Goal: Register for event/course

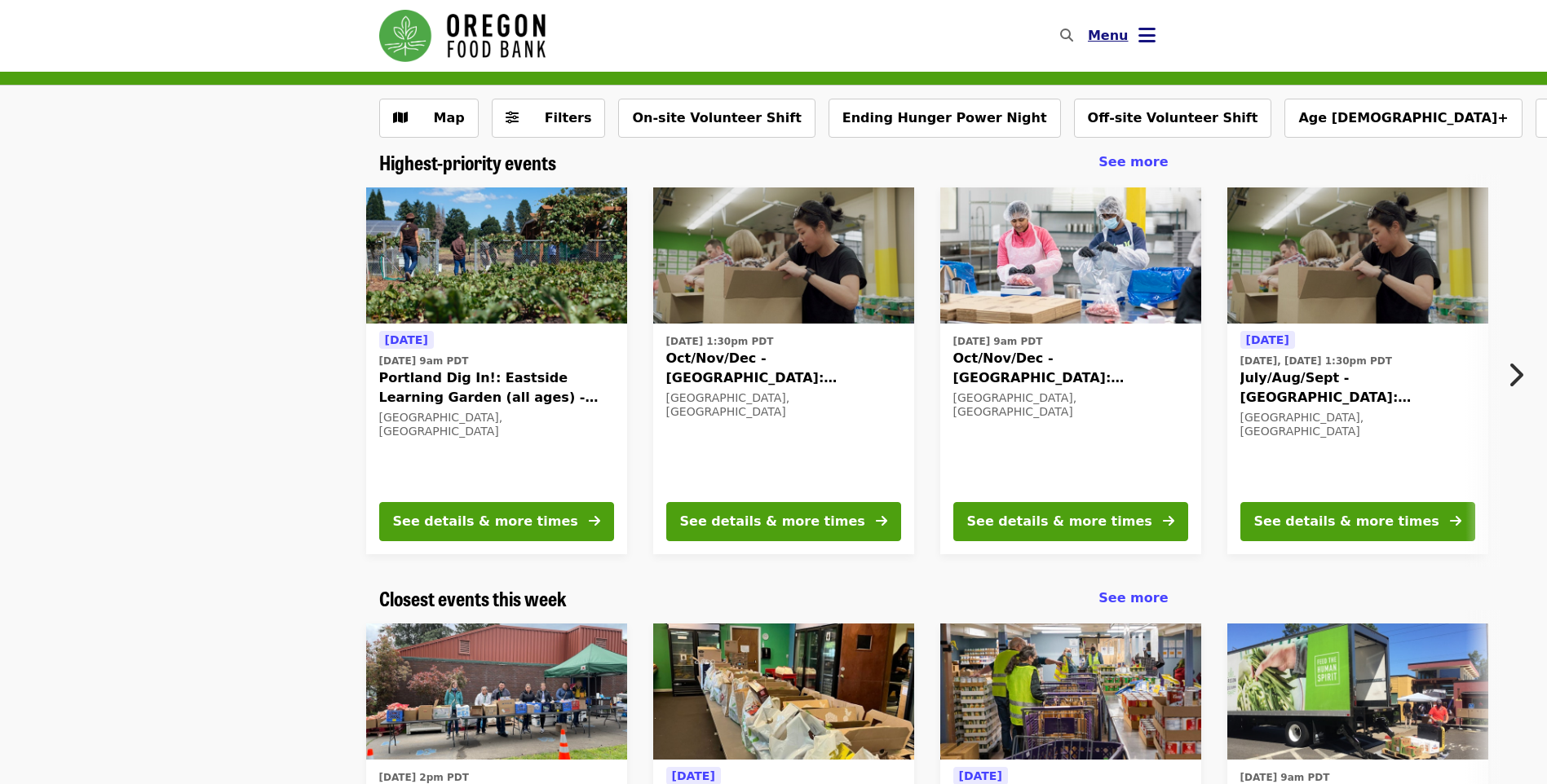
click at [1138, 22] on button "Menu" at bounding box center [1121, 36] width 94 height 39
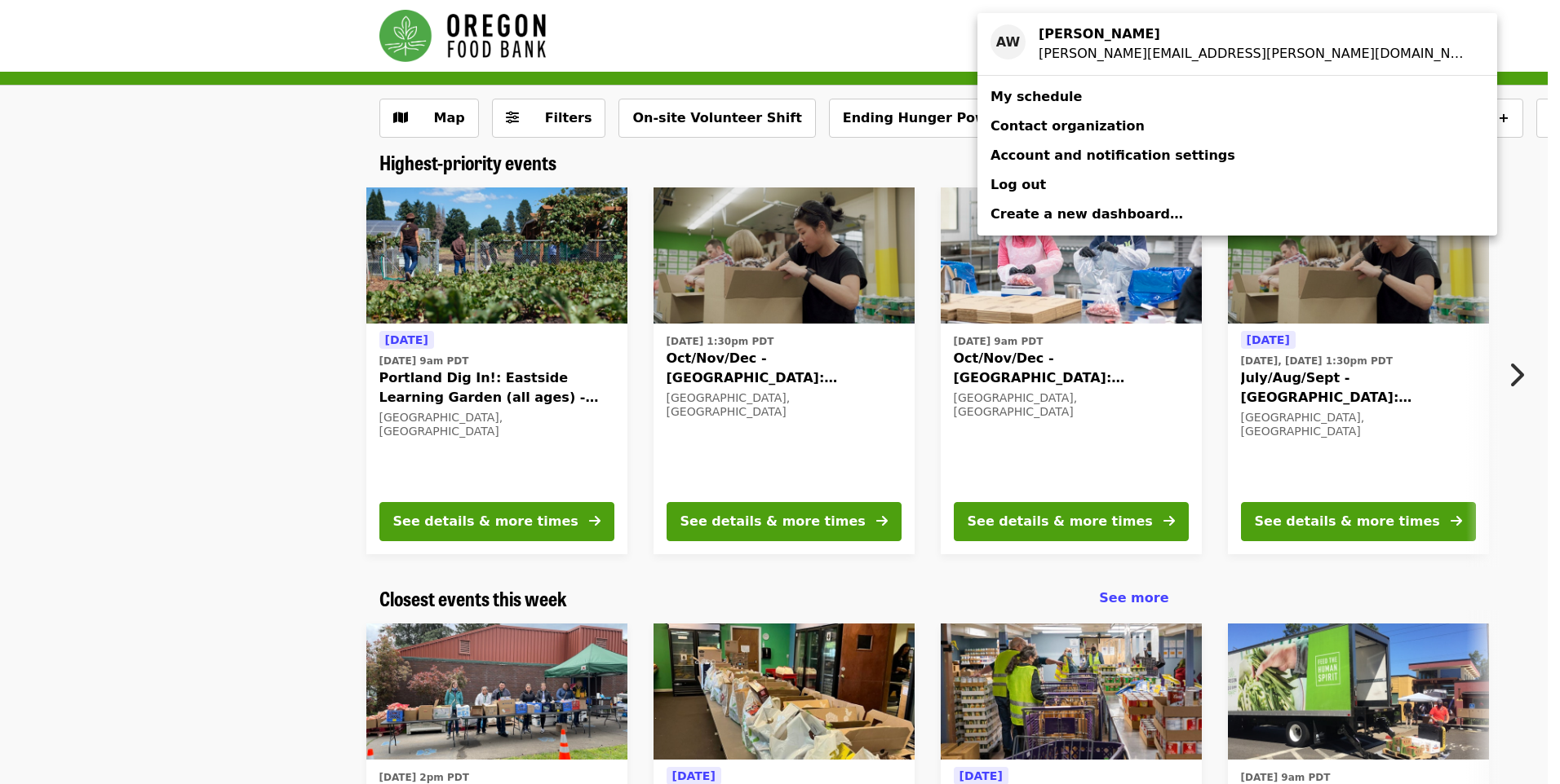
click at [1162, 101] on link "My schedule" at bounding box center [1237, 96] width 519 height 29
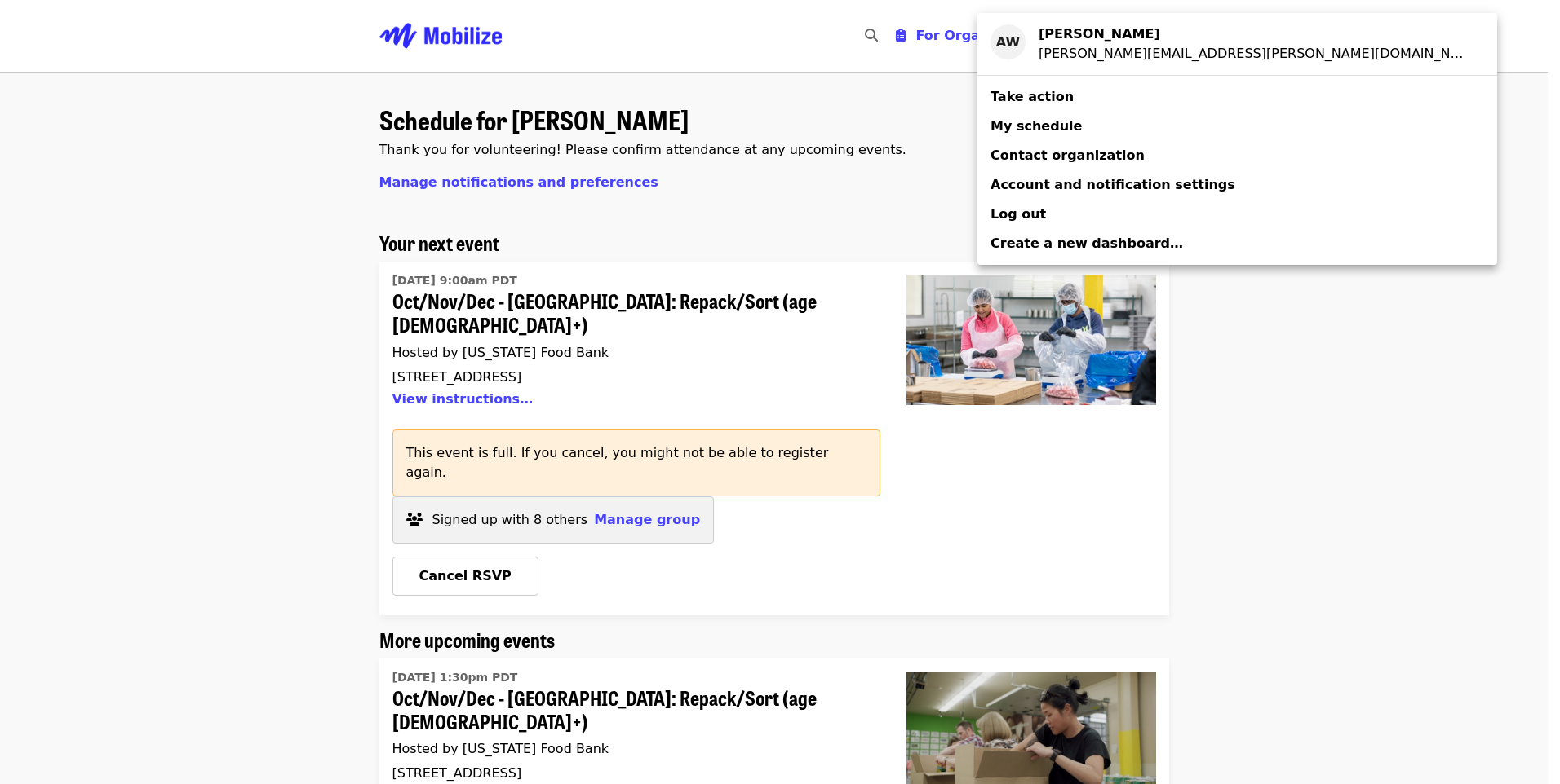
click at [1332, 499] on div "Account menu" at bounding box center [780, 392] width 1560 height 784
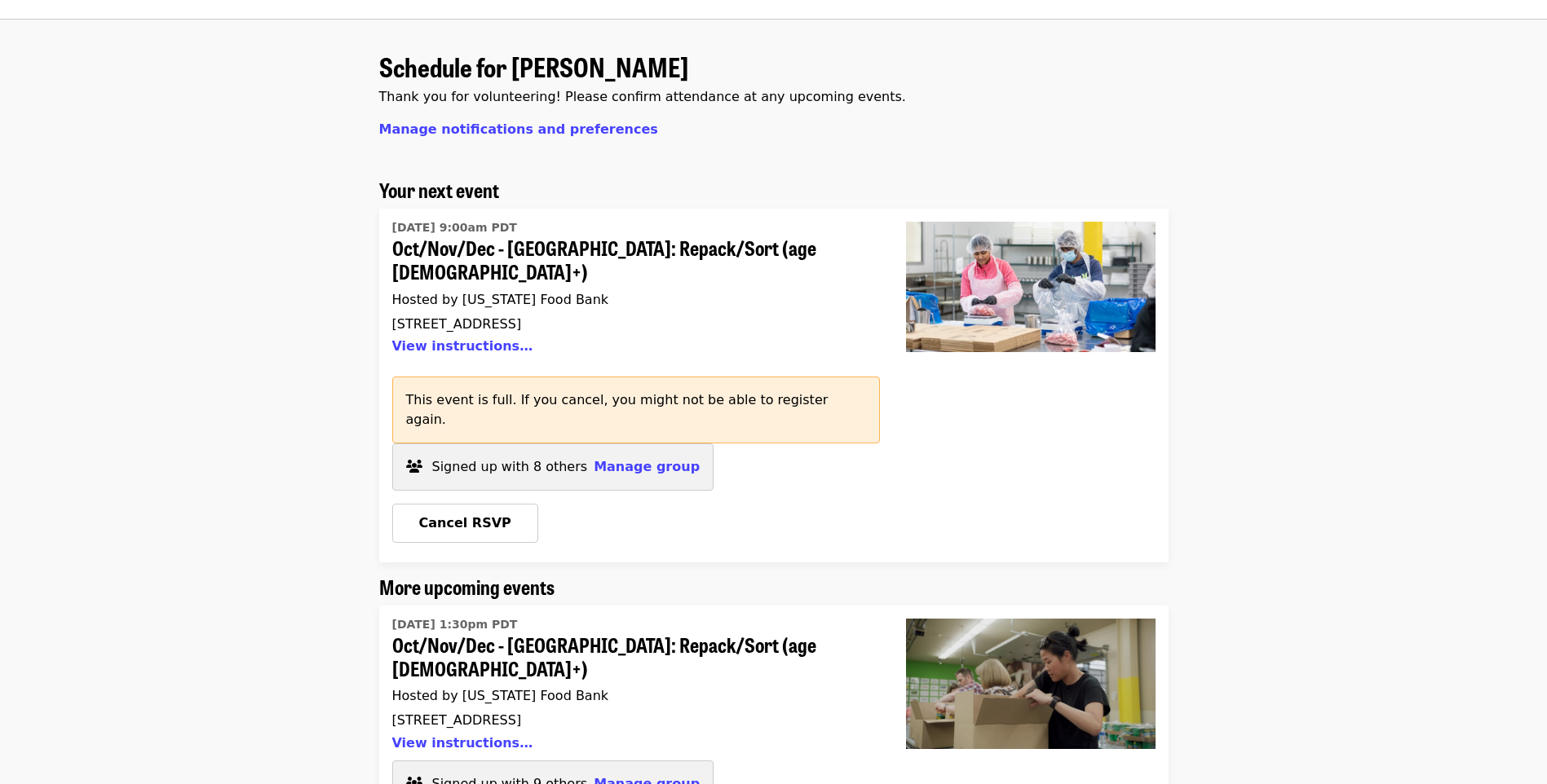
scroll to position [81, 0]
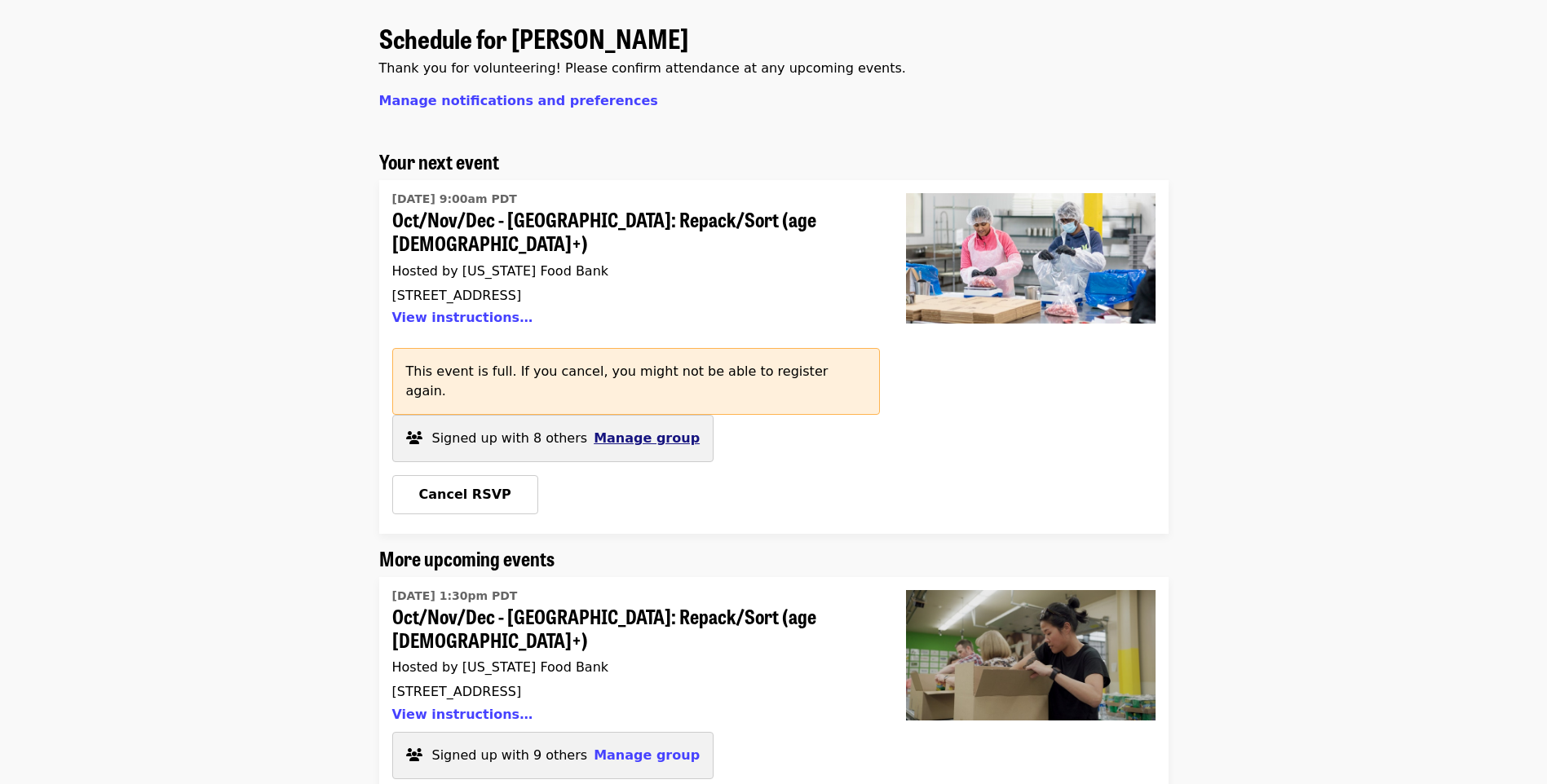
click at [637, 431] on span "Manage group" at bounding box center [647, 438] width 106 height 15
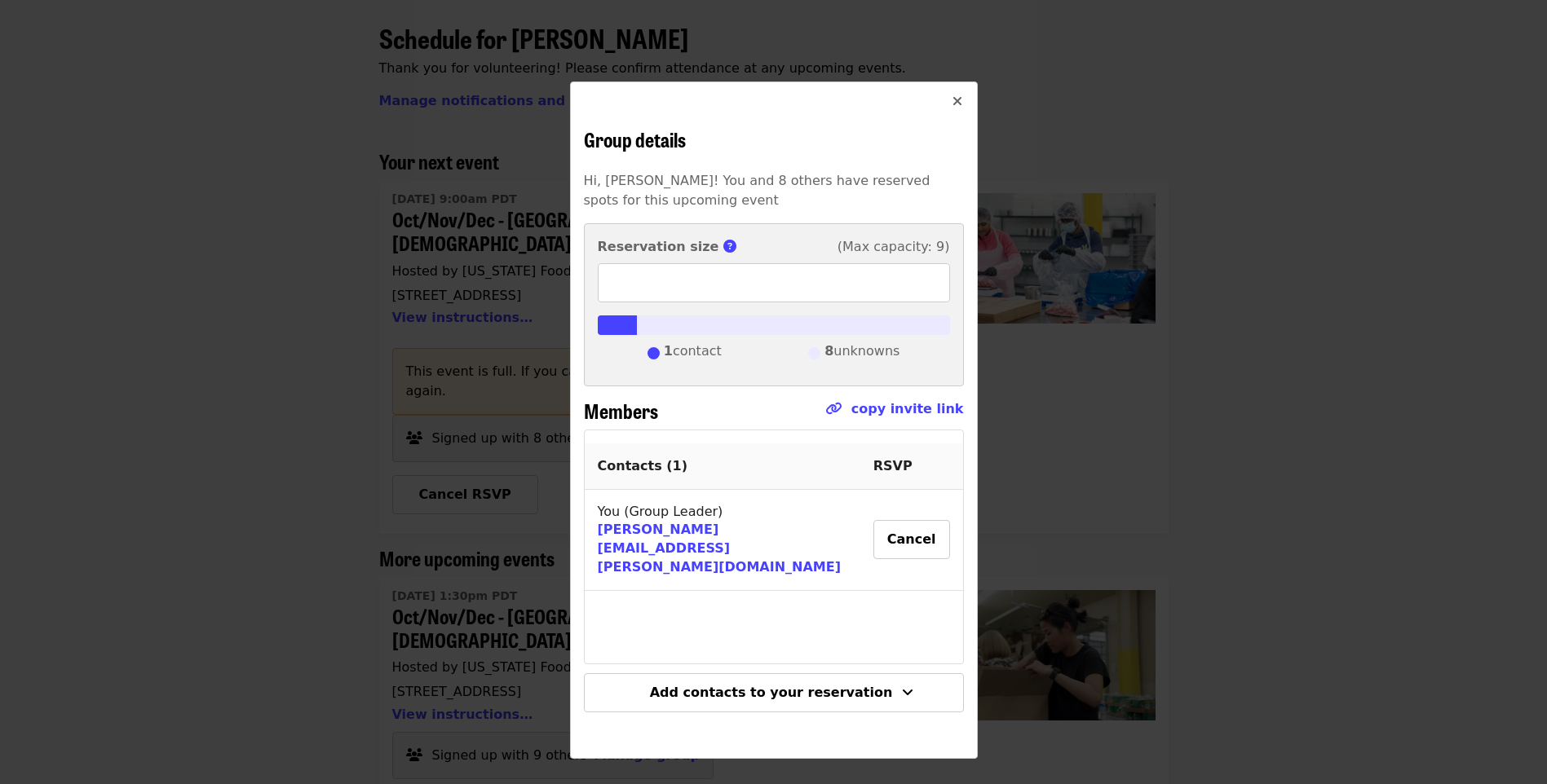
click at [956, 101] on icon "times icon" at bounding box center [957, 101] width 10 height 15
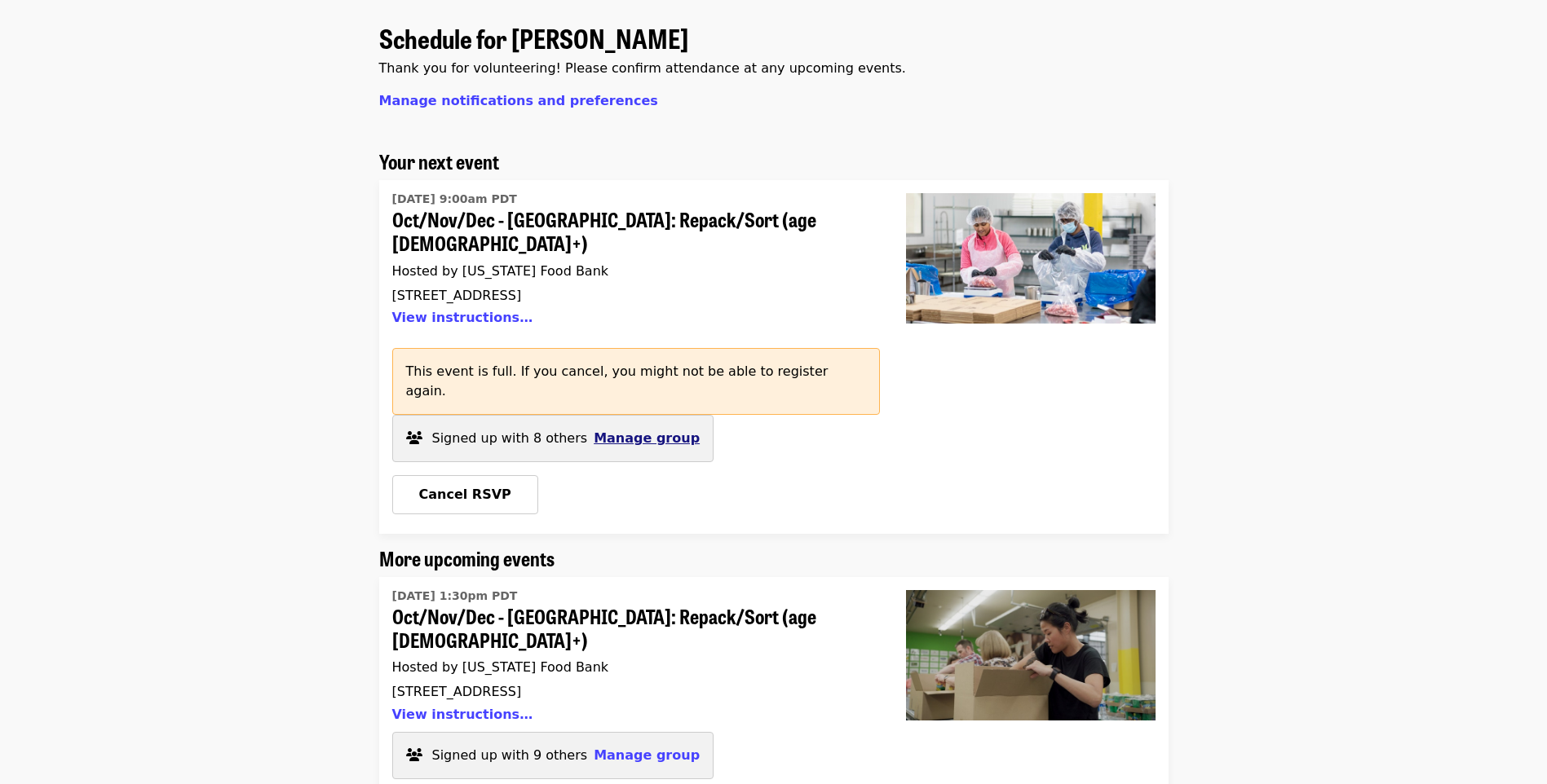
click at [641, 431] on span "Manage group" at bounding box center [647, 438] width 106 height 15
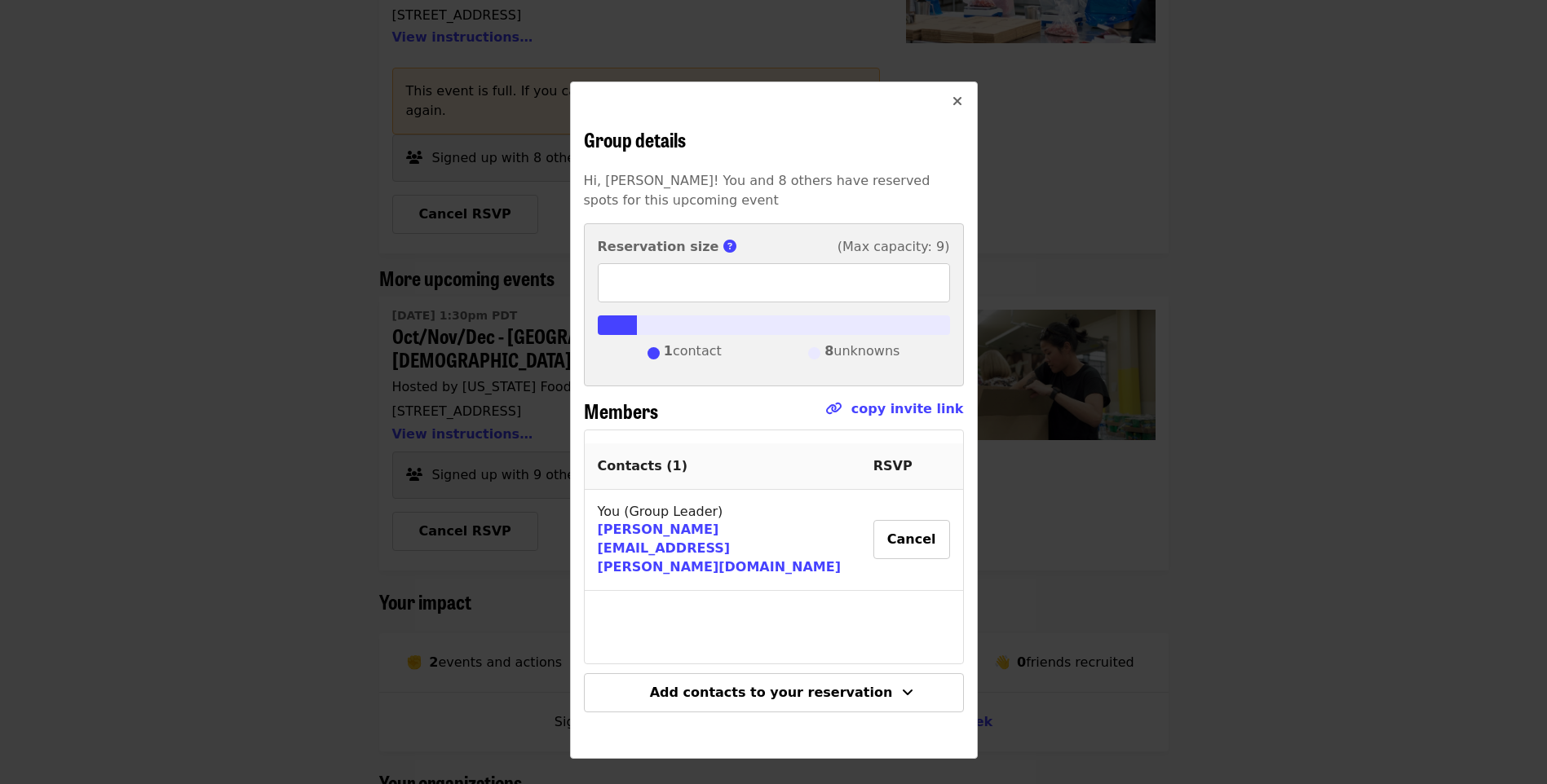
scroll to position [0, 0]
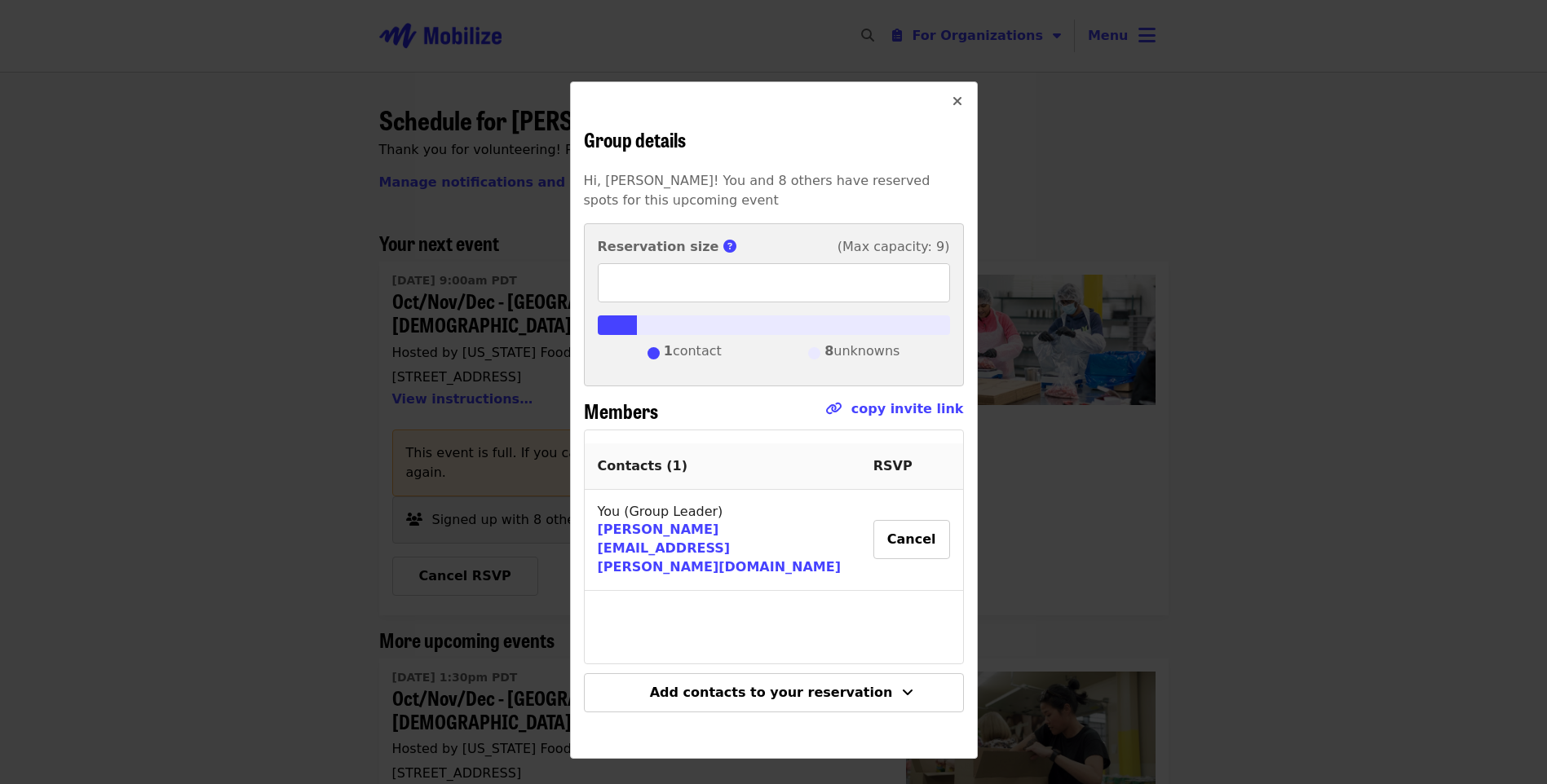
click at [953, 105] on icon "times icon" at bounding box center [957, 101] width 10 height 15
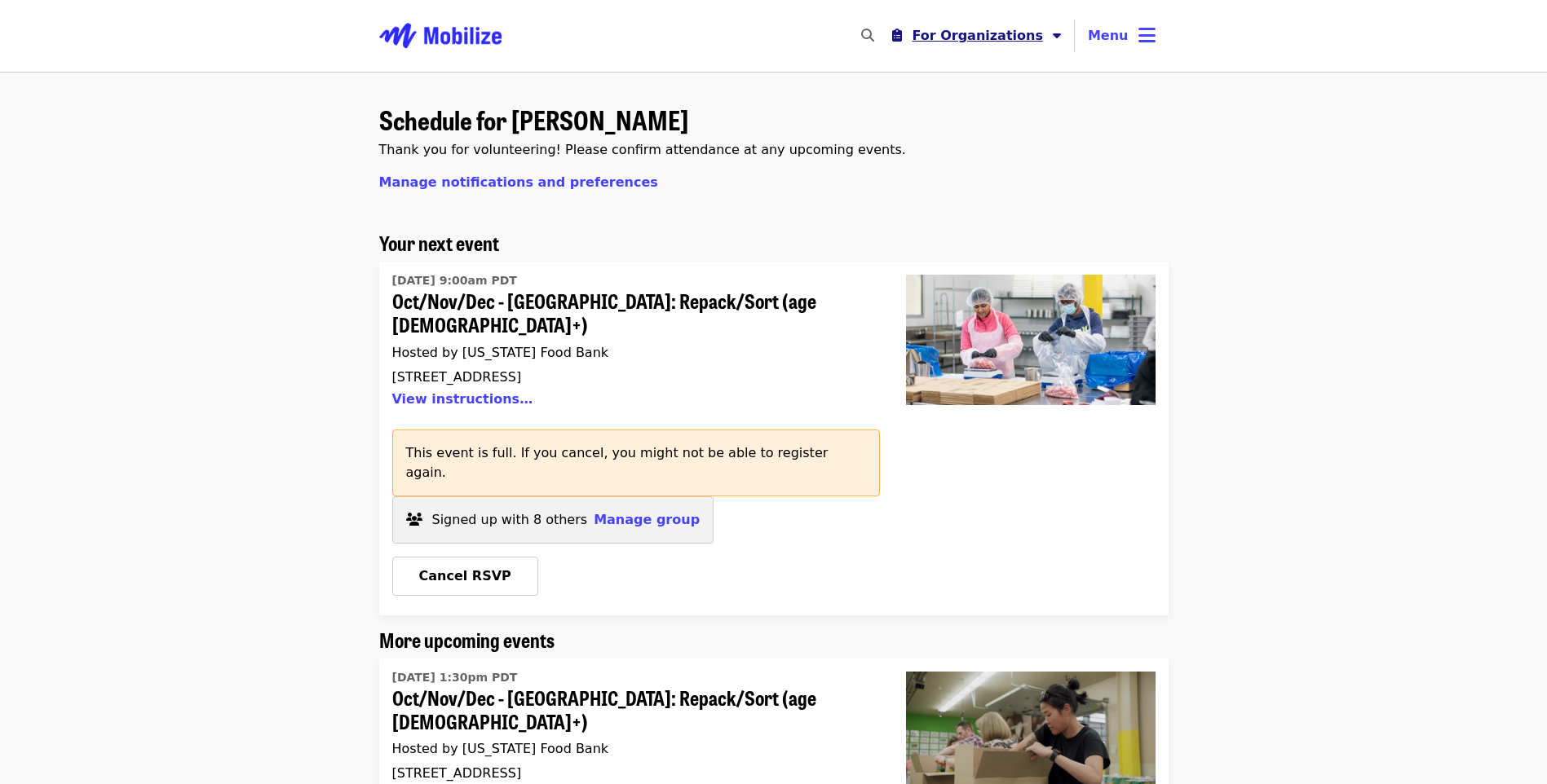
click at [1047, 27] on button "For Organizations" at bounding box center [976, 36] width 194 height 33
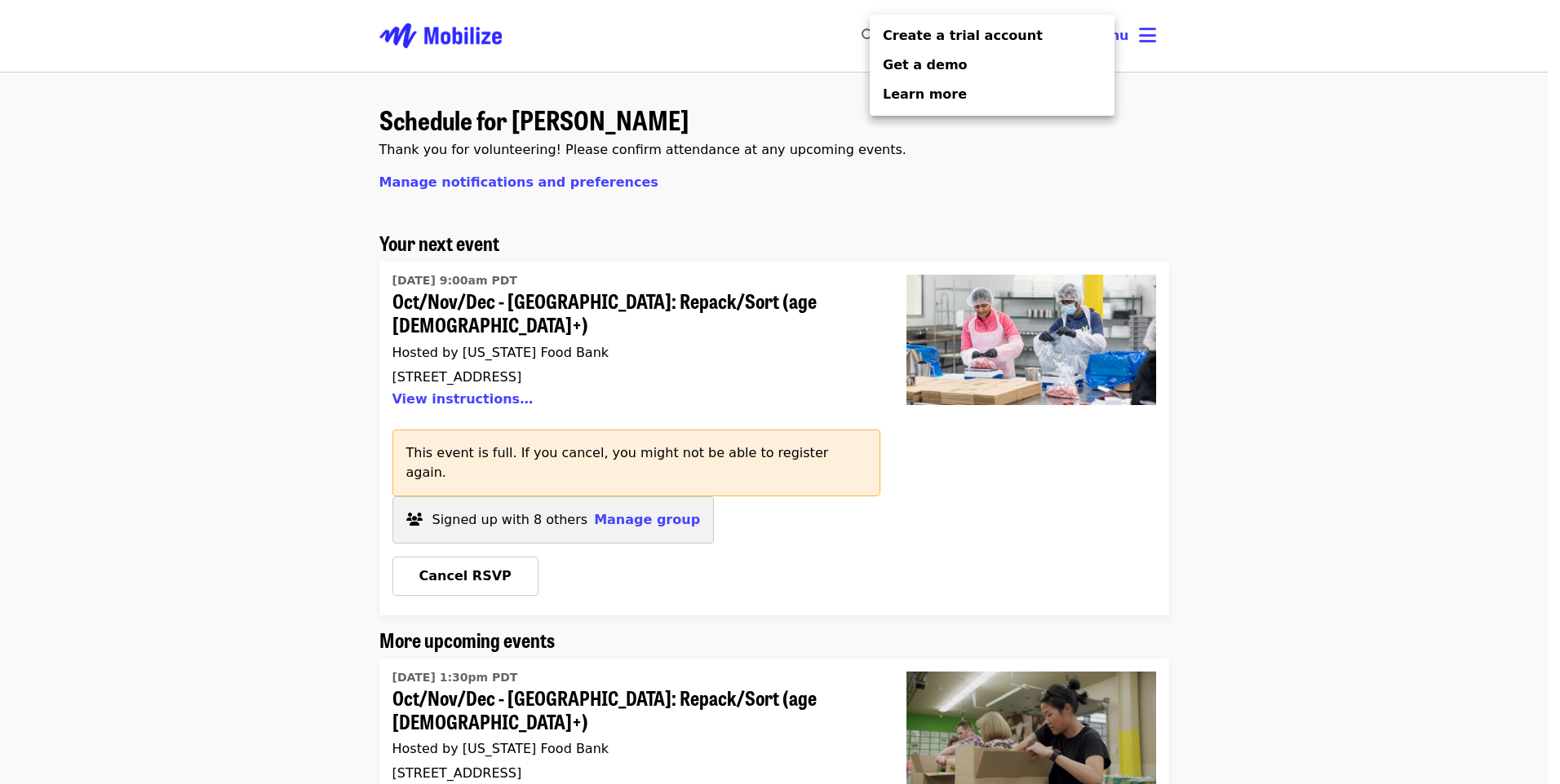
click at [549, 206] on div "Organizer Menu" at bounding box center [780, 392] width 1560 height 784
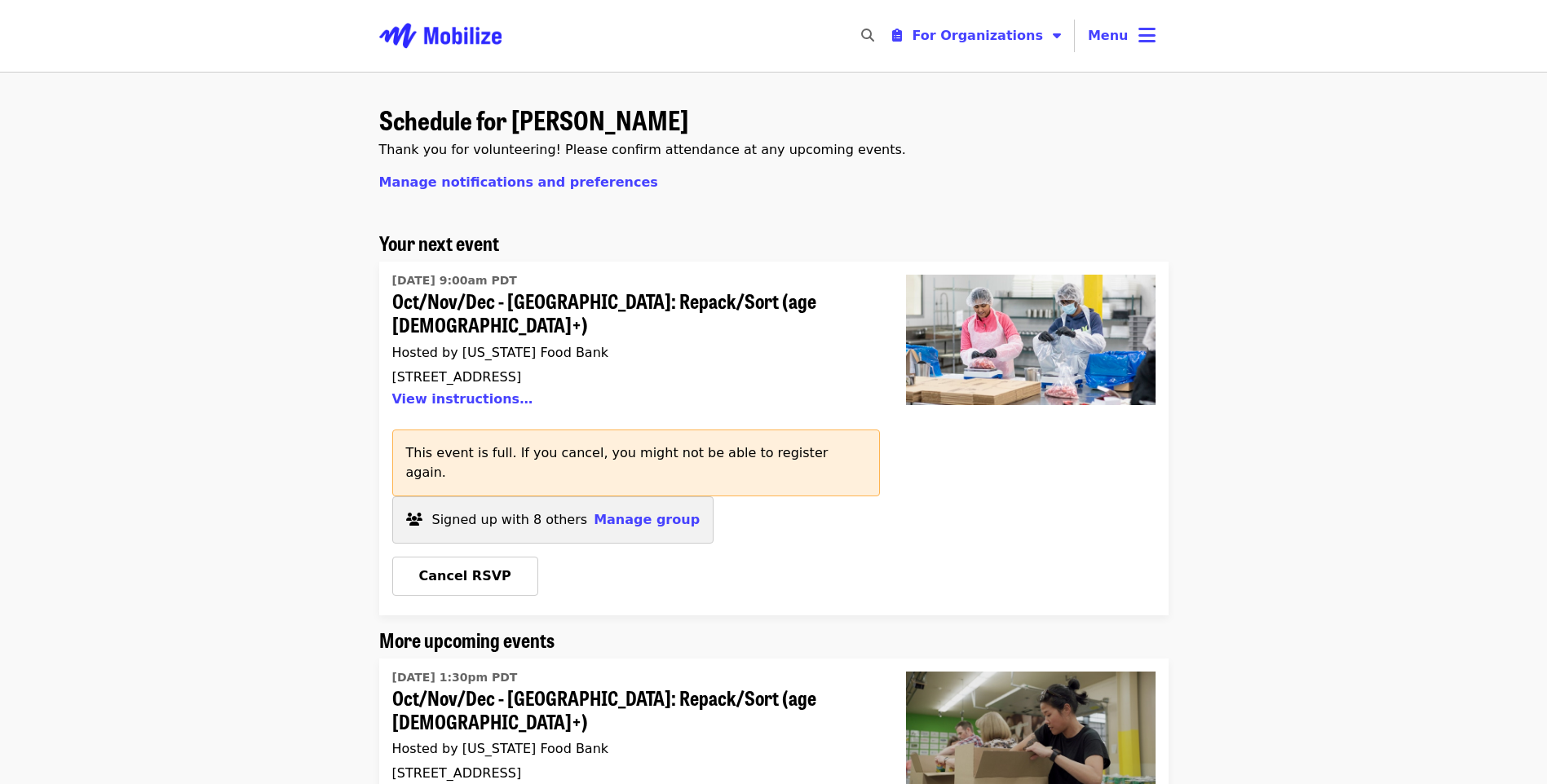
click at [489, 299] on span "Oct/Nov/Dec - [GEOGRAPHIC_DATA]: Repack/Sort (age [DEMOGRAPHIC_DATA]+)" at bounding box center [630, 313] width 475 height 47
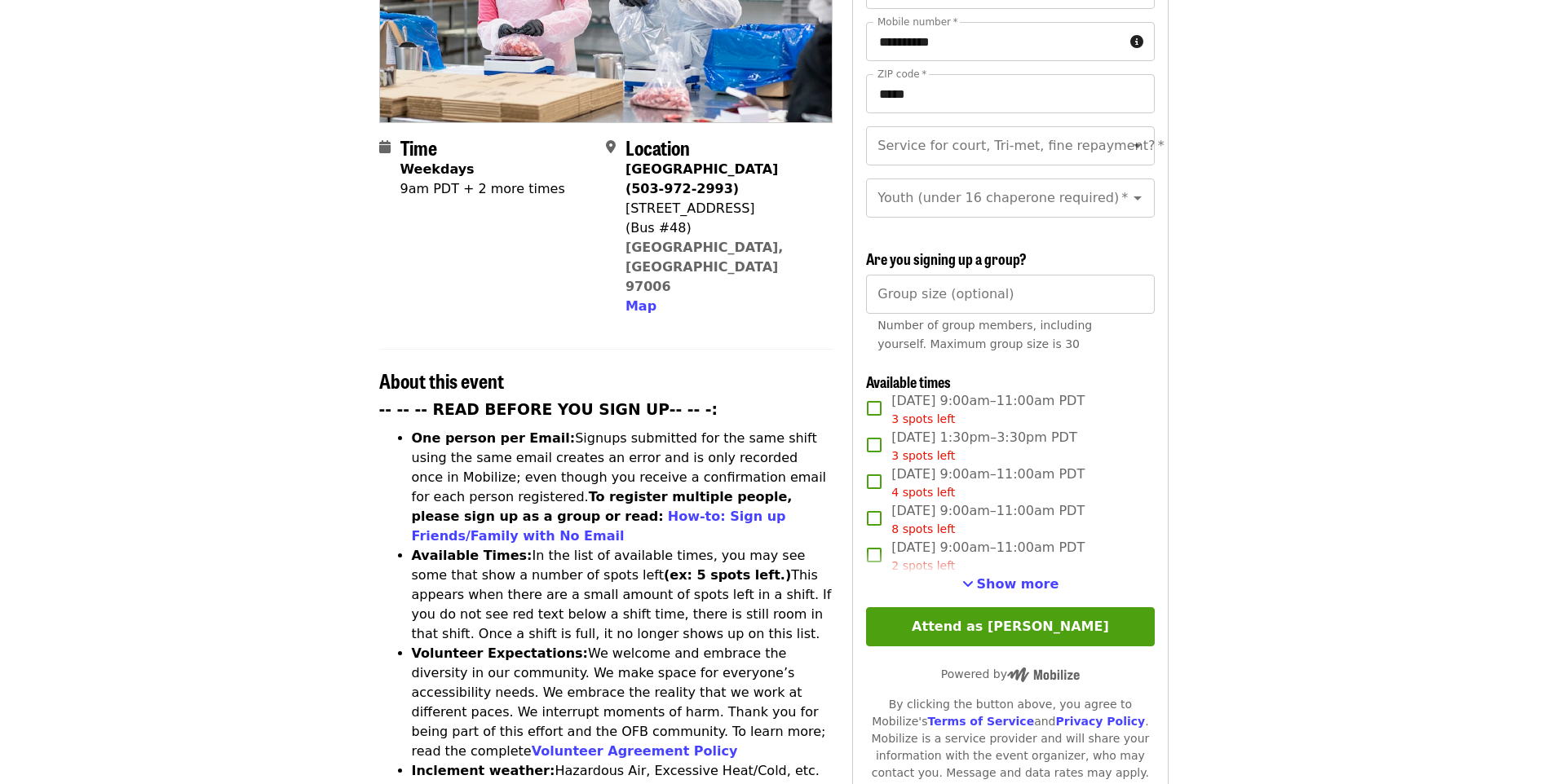
scroll to position [408, 0]
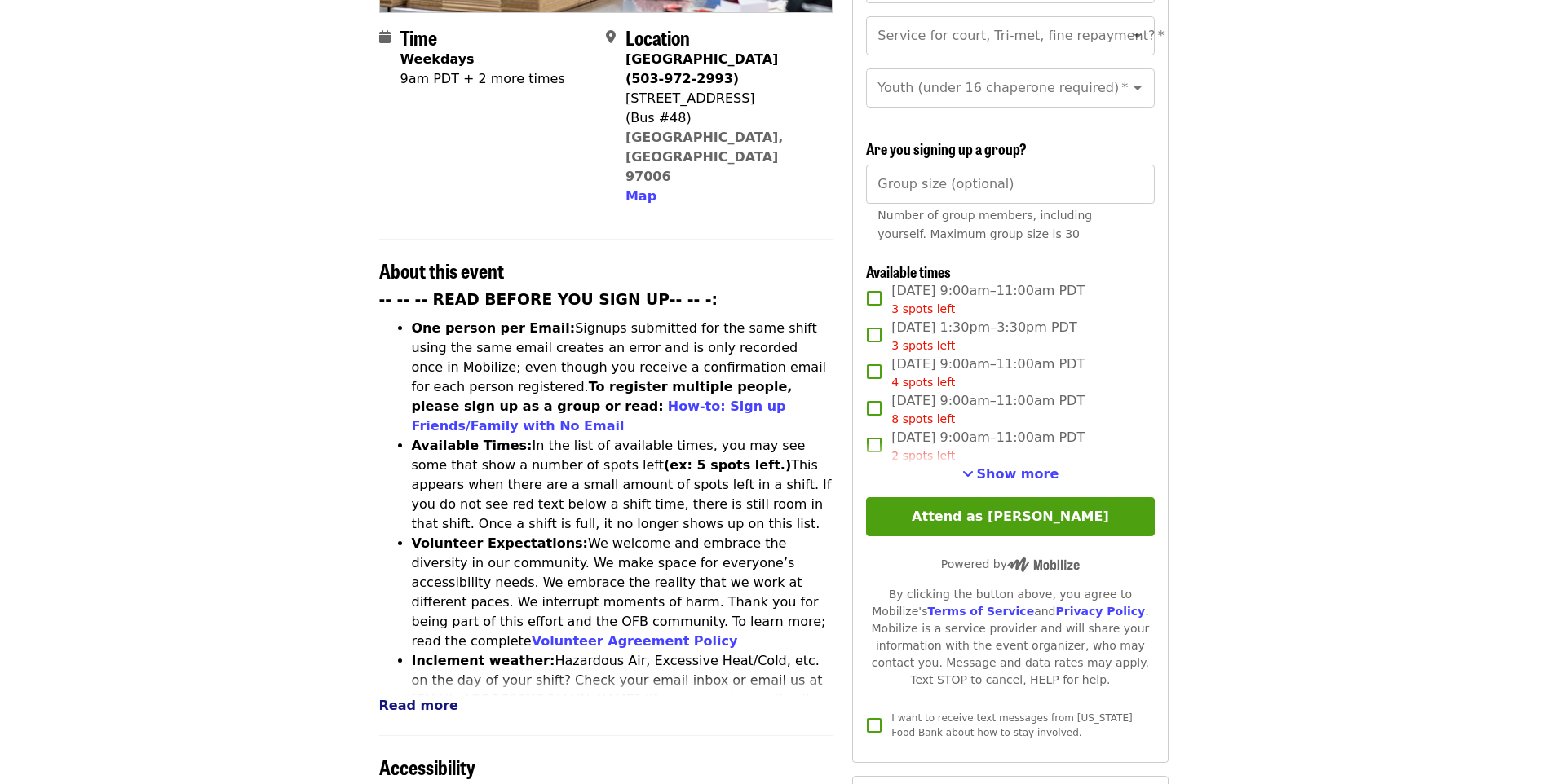
click at [415, 698] on span "Read more" at bounding box center [418, 706] width 79 height 15
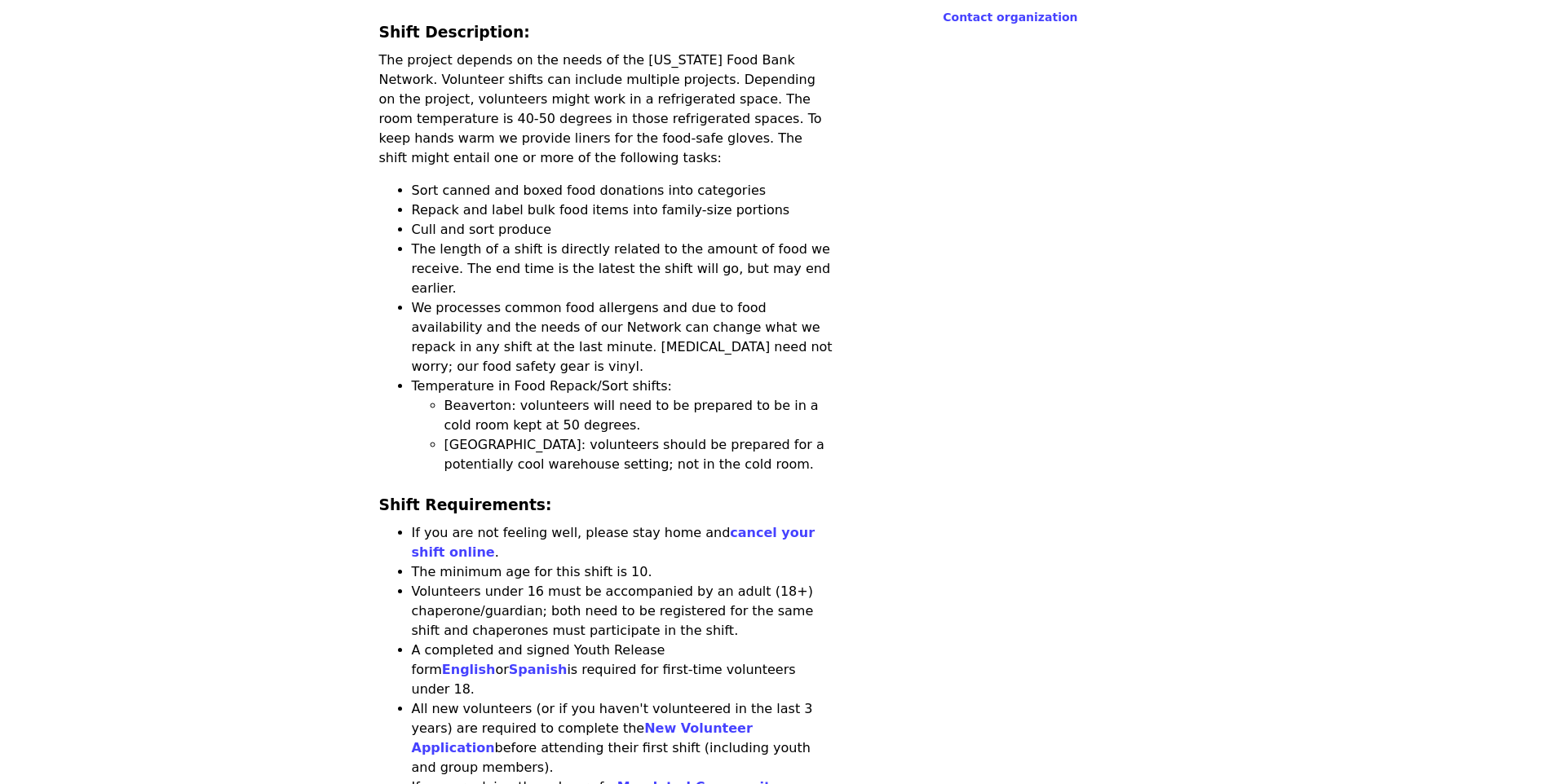
scroll to position [1386, 0]
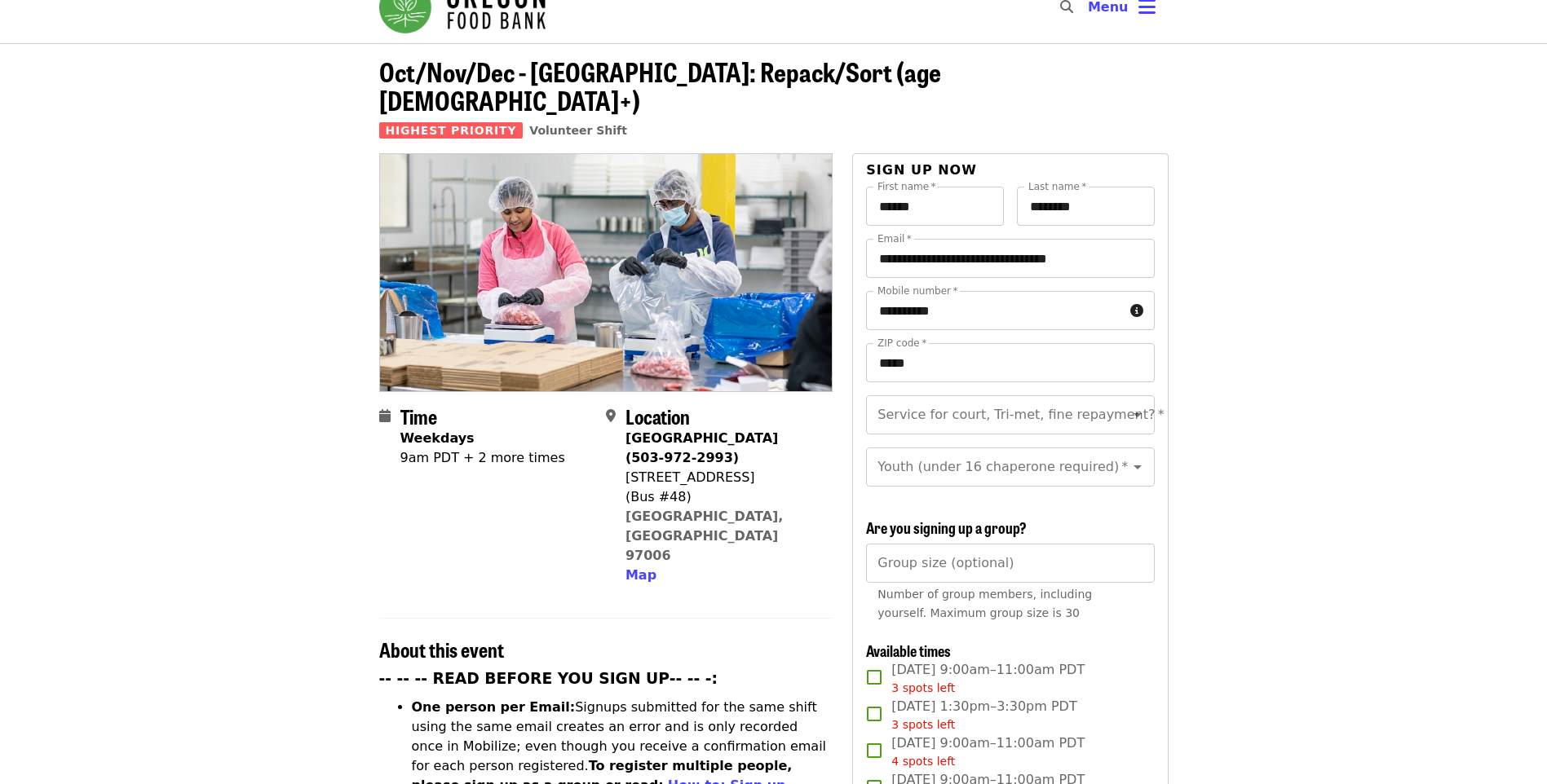
scroll to position [0, 0]
